Goal: Information Seeking & Learning: Learn about a topic

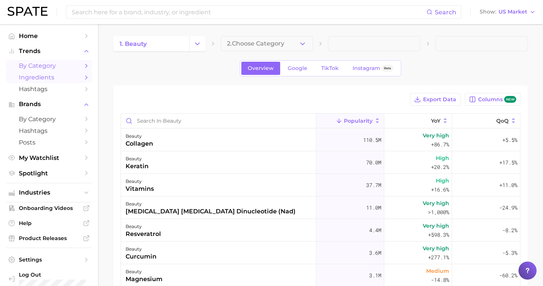
click at [43, 65] on span "by Category" at bounding box center [49, 65] width 60 height 7
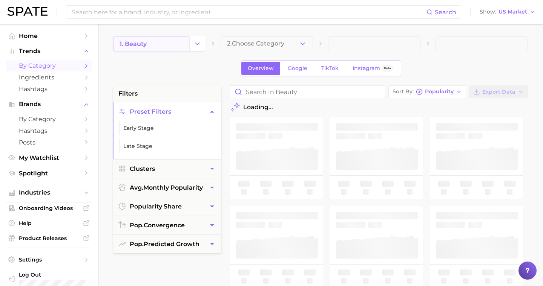
click at [165, 46] on link "1. beauty" at bounding box center [151, 43] width 76 height 15
click at [198, 42] on icon "Change Category" at bounding box center [197, 44] width 8 height 8
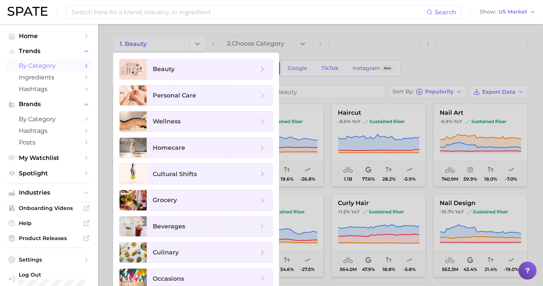
click at [338, 41] on div at bounding box center [271, 143] width 543 height 286
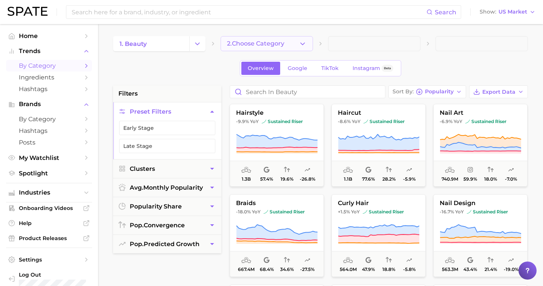
click at [293, 41] on button "2. Choose Category" at bounding box center [266, 43] width 92 height 15
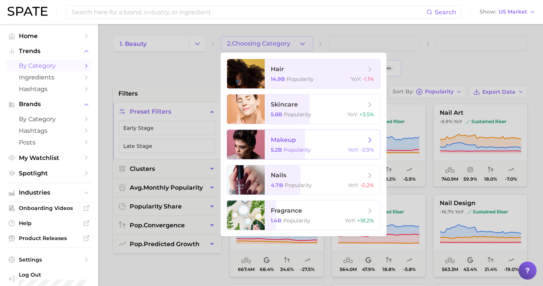
click at [306, 145] on span "makeup 5.2b Popularity YoY : -3.9%" at bounding box center [322, 144] width 115 height 29
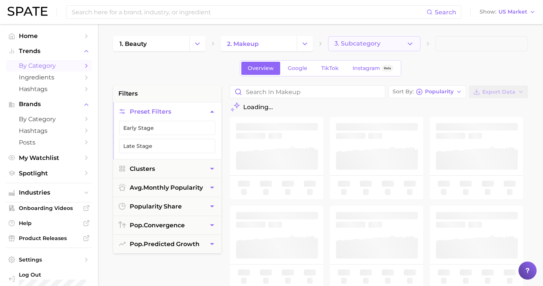
click at [366, 42] on span "3. Subcategory" at bounding box center [357, 43] width 46 height 7
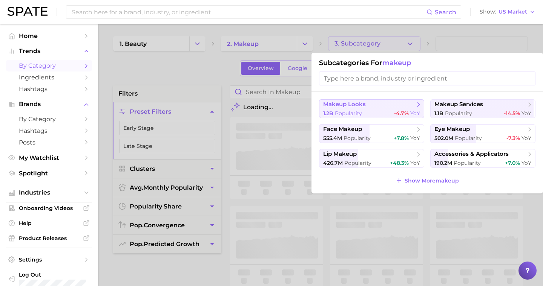
click at [361, 109] on button "makeup looks 1.2b Popularity -4.7% YoY" at bounding box center [371, 108] width 105 height 19
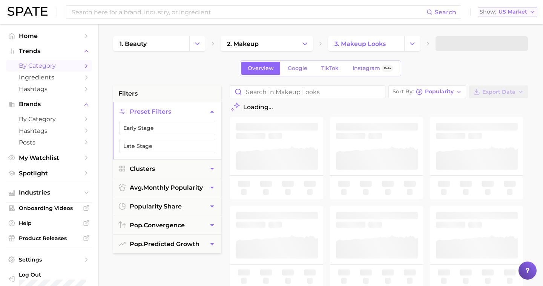
click at [513, 10] on span "US Market" at bounding box center [512, 12] width 29 height 4
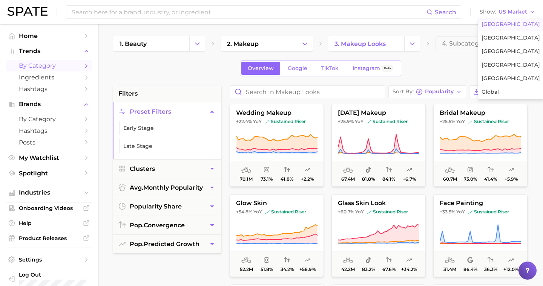
click at [192, 74] on div "Overview Google TikTok Instagram Beta" at bounding box center [320, 68] width 415 height 16
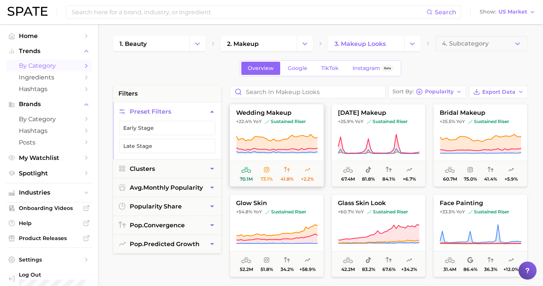
click at [282, 115] on span "wedding makeup" at bounding box center [276, 113] width 93 height 7
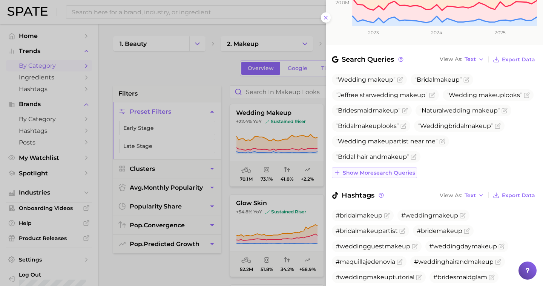
scroll to position [223, 0]
click at [213, 76] on div at bounding box center [271, 143] width 543 height 286
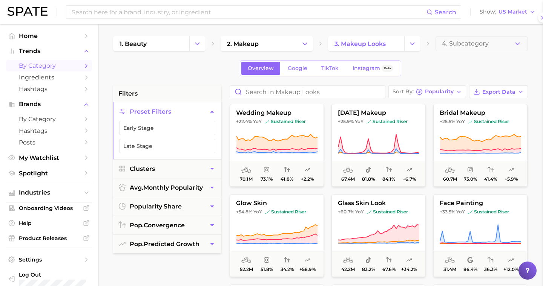
scroll to position [0, 0]
click at [330, 67] on span "TikTok" at bounding box center [329, 68] width 17 height 6
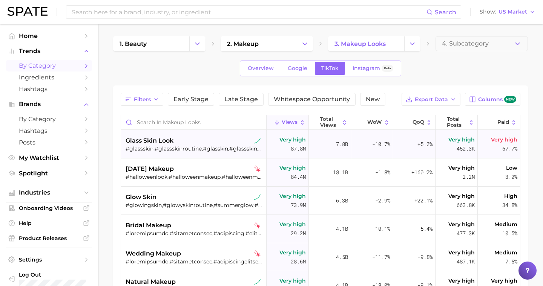
click at [189, 141] on div "glass skin look" at bounding box center [194, 140] width 138 height 9
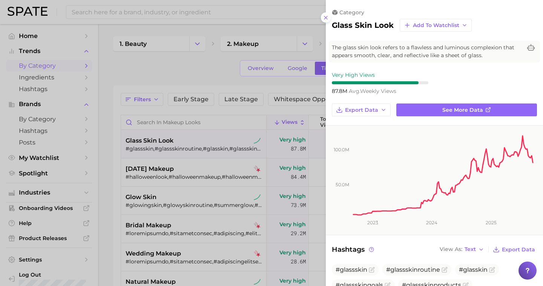
click at [183, 63] on div at bounding box center [271, 143] width 543 height 286
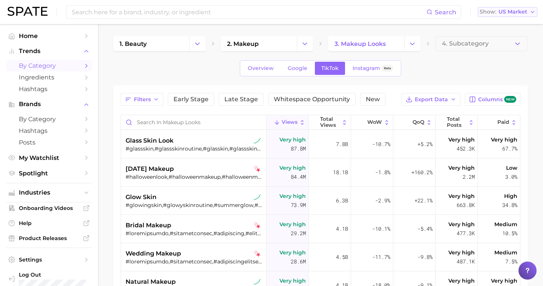
click at [505, 14] on span "US Market" at bounding box center [512, 12] width 29 height 4
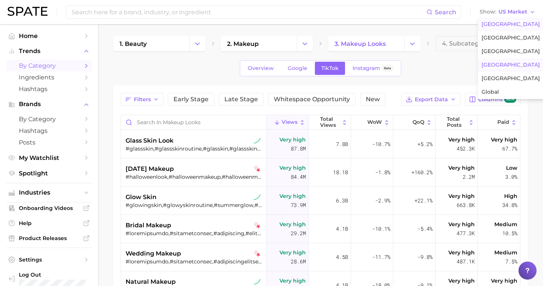
click at [499, 63] on span "[GEOGRAPHIC_DATA]" at bounding box center [510, 65] width 58 height 6
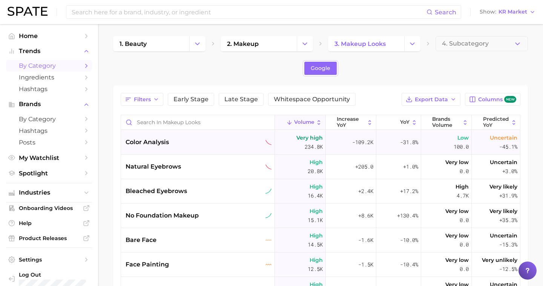
click at [196, 147] on div "color analysis" at bounding box center [198, 142] width 154 height 24
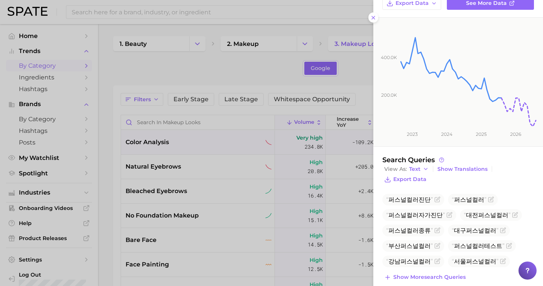
scroll to position [87, 0]
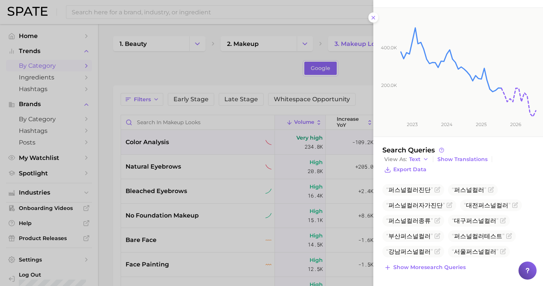
click at [151, 108] on div at bounding box center [271, 143] width 543 height 286
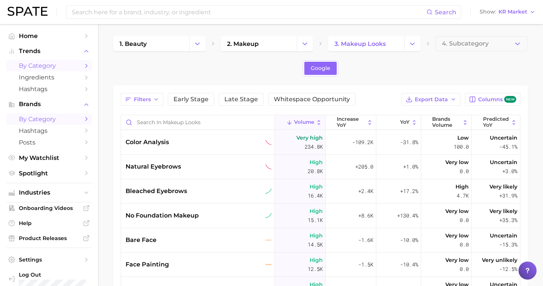
click at [58, 118] on span "by Category" at bounding box center [49, 119] width 60 height 7
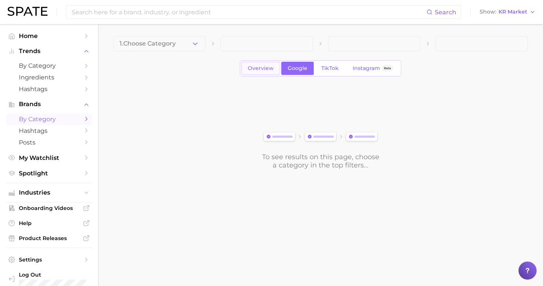
click at [264, 66] on span "Overview" at bounding box center [261, 68] width 26 height 6
click at [145, 43] on span "1. Choose Category" at bounding box center [147, 43] width 56 height 7
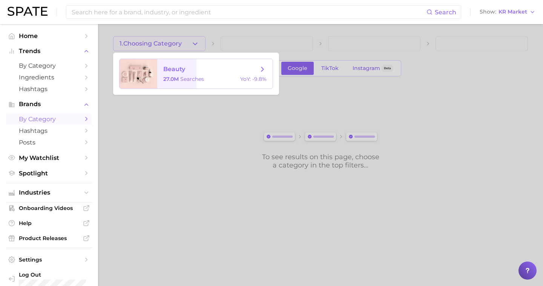
click at [174, 70] on span "beauty" at bounding box center [174, 69] width 22 height 7
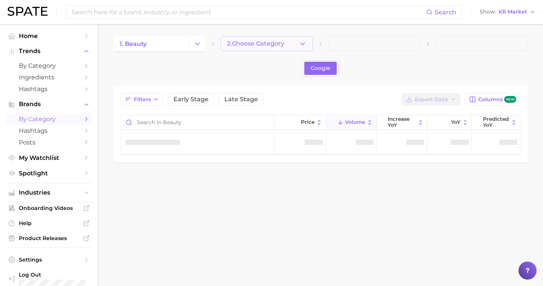
click at [262, 43] on span "2. Choose Category" at bounding box center [255, 43] width 57 height 7
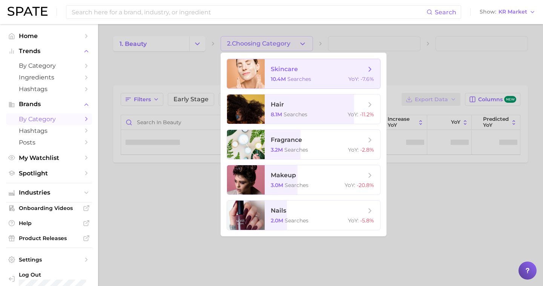
click at [298, 67] on span "skincare" at bounding box center [318, 69] width 95 height 8
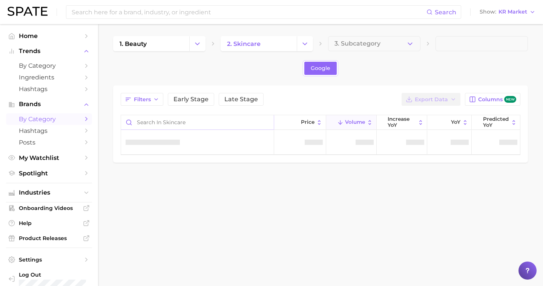
click at [173, 122] on input "Search in skincare" at bounding box center [197, 122] width 153 height 14
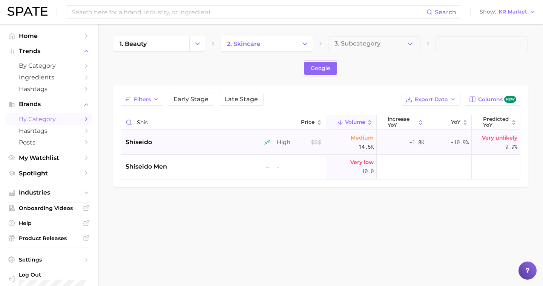
click at [177, 144] on div "shiseido" at bounding box center [197, 142] width 145 height 9
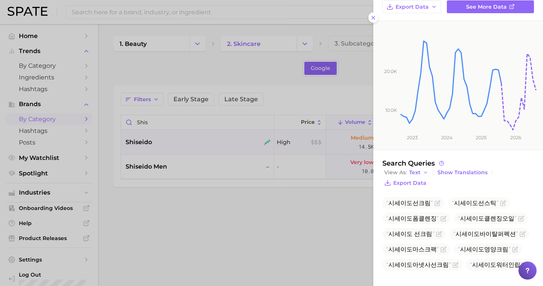
scroll to position [41, 0]
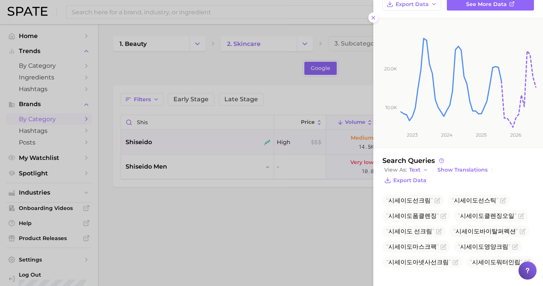
click at [281, 187] on div at bounding box center [271, 143] width 543 height 286
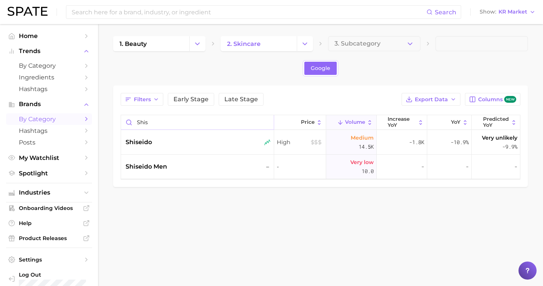
click at [141, 121] on input "shis" at bounding box center [197, 122] width 153 height 14
type input "warda"
click at [150, 140] on span "wardah" at bounding box center [137, 142] width 25 height 9
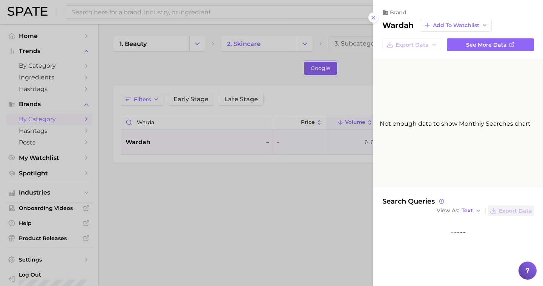
click at [316, 174] on div at bounding box center [271, 143] width 543 height 286
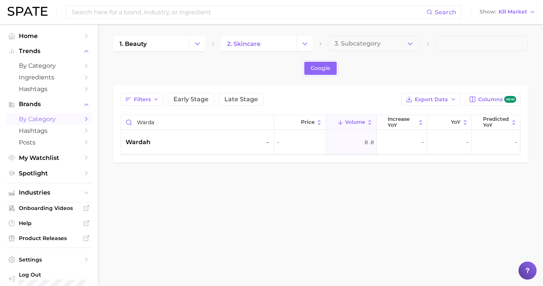
click at [525, 4] on div "Search Show KR Market" at bounding box center [272, 12] width 528 height 24
click at [520, 11] on span "KR Market" at bounding box center [512, 12] width 29 height 4
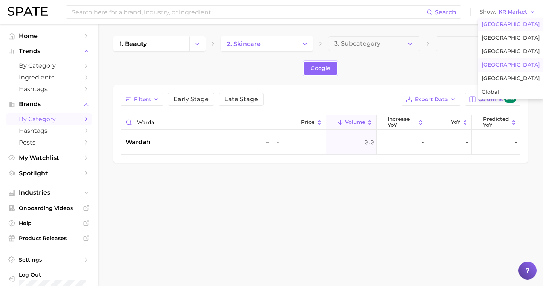
click at [500, 25] on span "[GEOGRAPHIC_DATA]" at bounding box center [510, 24] width 58 height 6
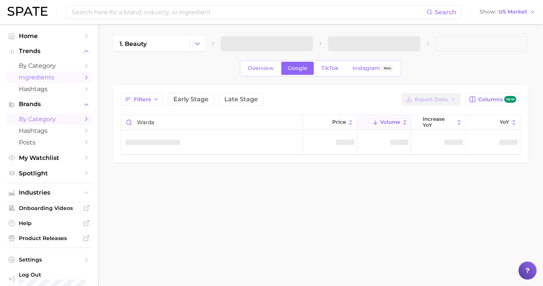
click at [45, 80] on span "Ingredients" at bounding box center [49, 77] width 60 height 7
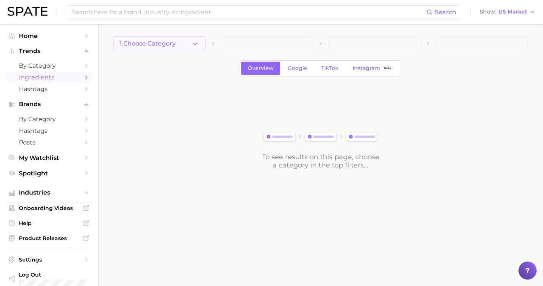
click at [148, 44] on span "1. Choose Category" at bounding box center [147, 43] width 56 height 7
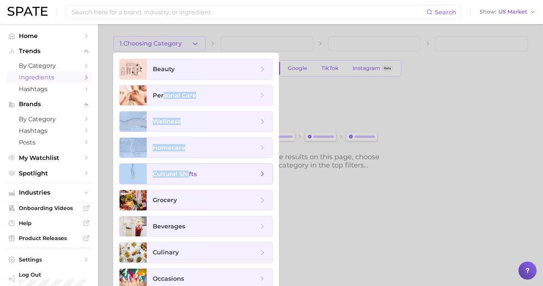
drag, startPoint x: 162, startPoint y: 95, endPoint x: 187, endPoint y: 174, distance: 83.2
click at [188, 174] on ul "beauty personal care wellness homecare cultural shifts grocery beverages culina…" at bounding box center [196, 174] width 166 height 243
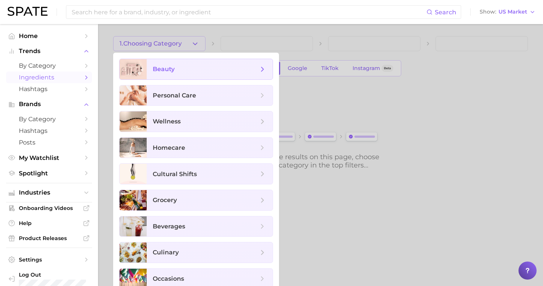
click at [168, 72] on span "beauty" at bounding box center [164, 69] width 22 height 7
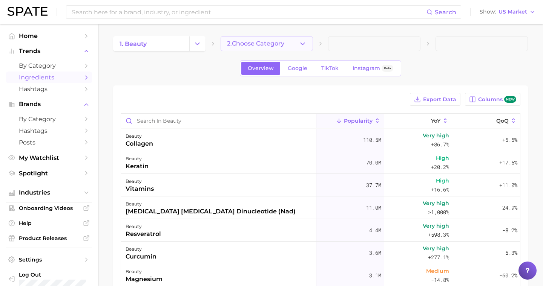
click at [260, 46] on span "2. Choose Category" at bounding box center [255, 43] width 57 height 7
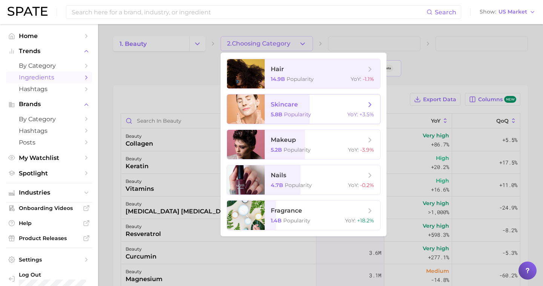
click at [304, 104] on span "skincare" at bounding box center [318, 105] width 95 height 8
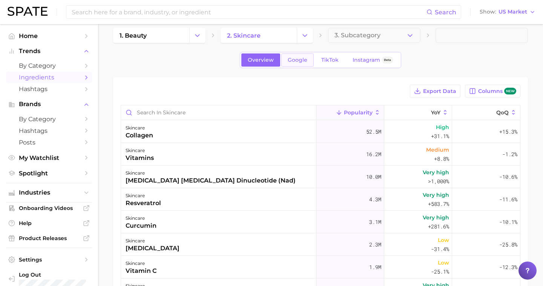
scroll to position [4, 0]
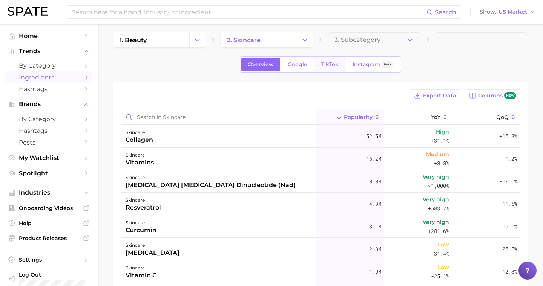
click at [323, 64] on span "TikTok" at bounding box center [329, 64] width 17 height 6
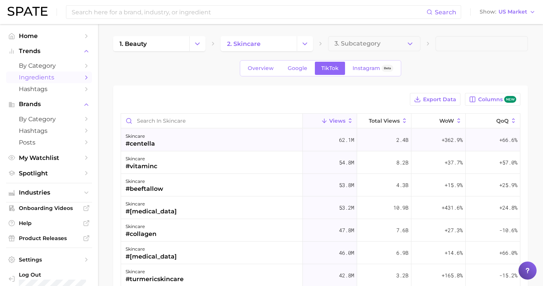
click at [194, 141] on div "skincare #centella" at bounding box center [212, 140] width 182 height 23
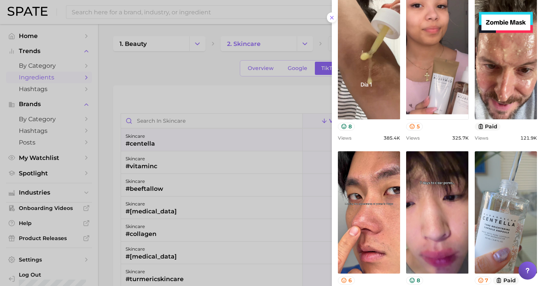
scroll to position [276, 0]
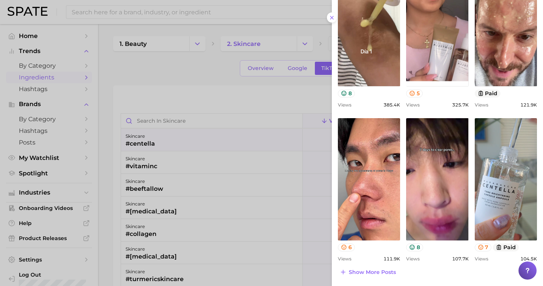
click at [198, 92] on div at bounding box center [271, 143] width 543 height 286
